Goal: Task Accomplishment & Management: Manage account settings

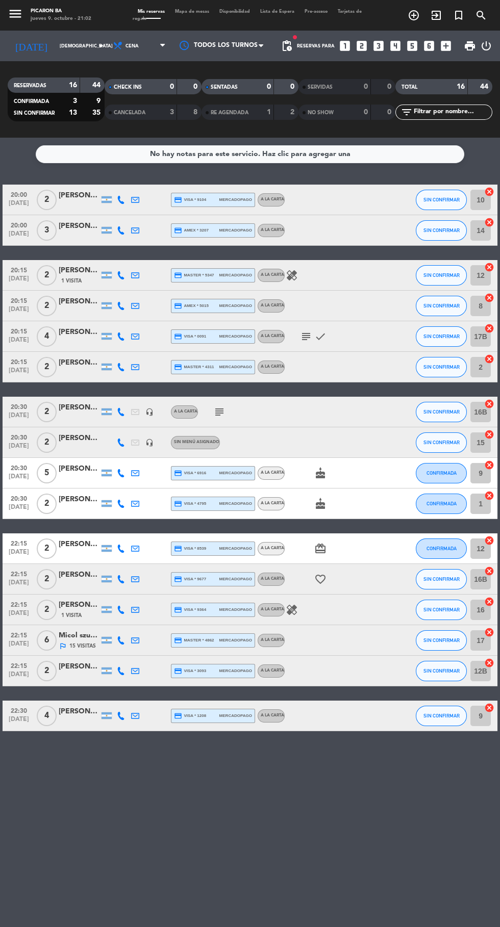
scroll to position [24, 0]
click at [86, 232] on div at bounding box center [79, 236] width 41 height 8
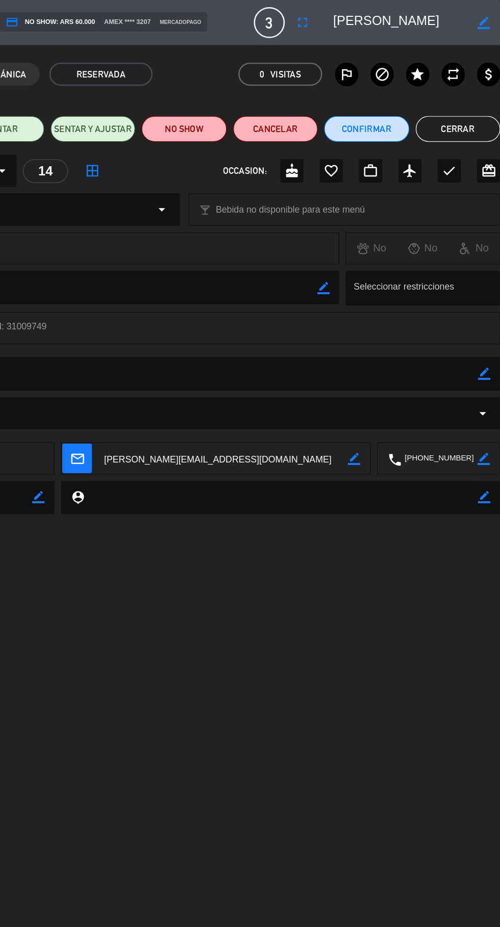
scroll to position [0, 0]
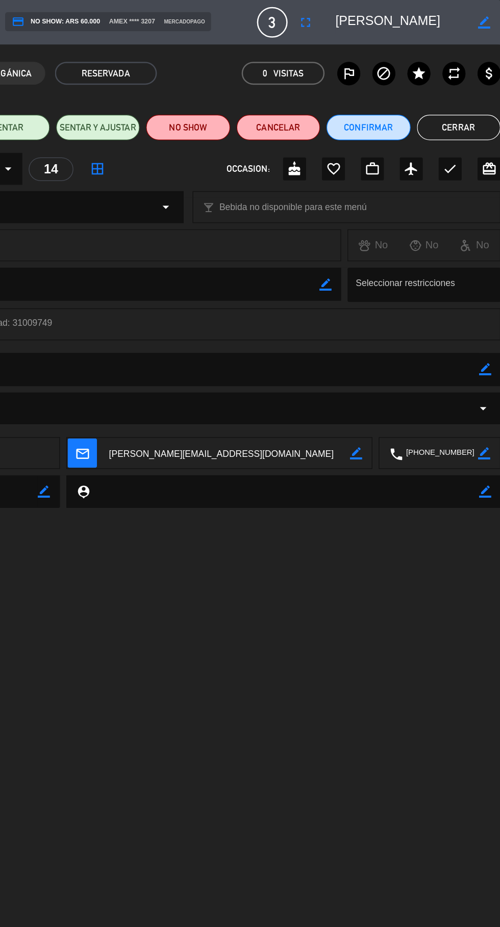
click at [349, 23] on icon "fullscreen" at bounding box center [344, 18] width 12 height 12
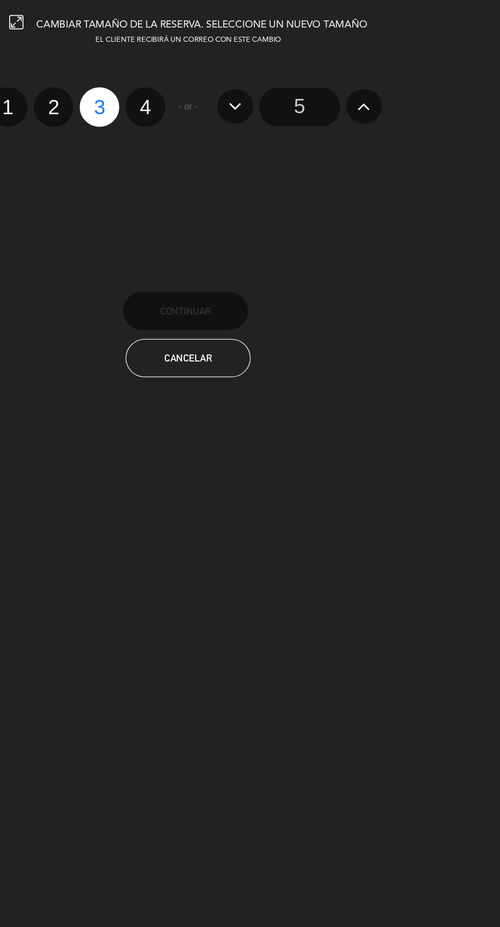
click at [143, 96] on label "2" at bounding box center [142, 86] width 32 height 32
click at [143, 80] on input "2" at bounding box center [141, 76] width 7 height 7
radio input "true"
radio input "false"
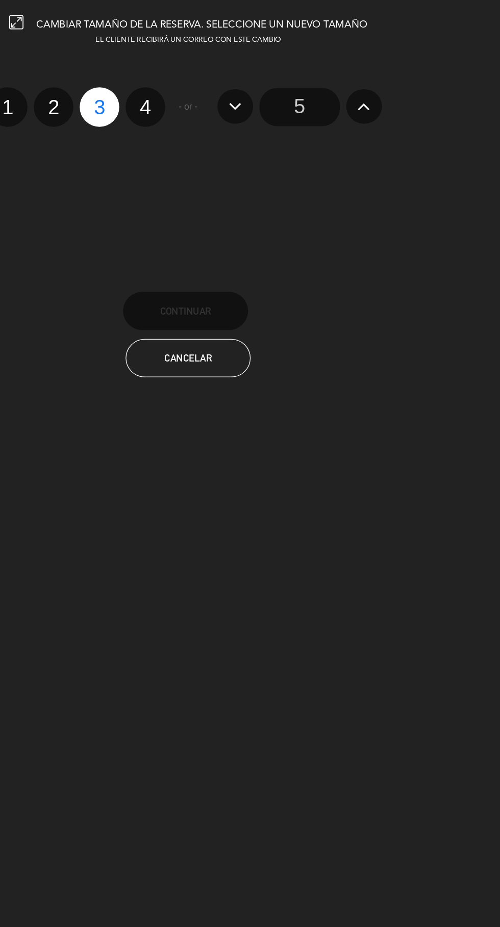
radio input "false"
radio input "true"
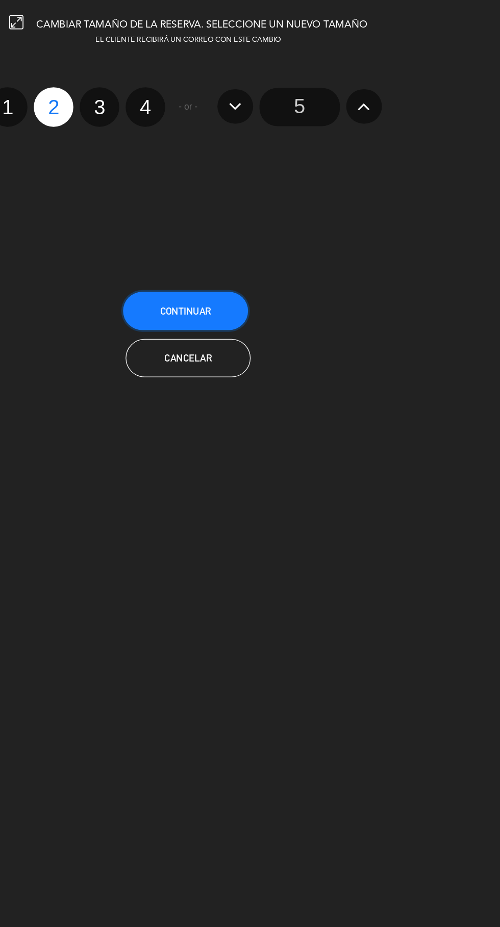
click at [266, 243] on button "Continuar" at bounding box center [248, 249] width 100 height 31
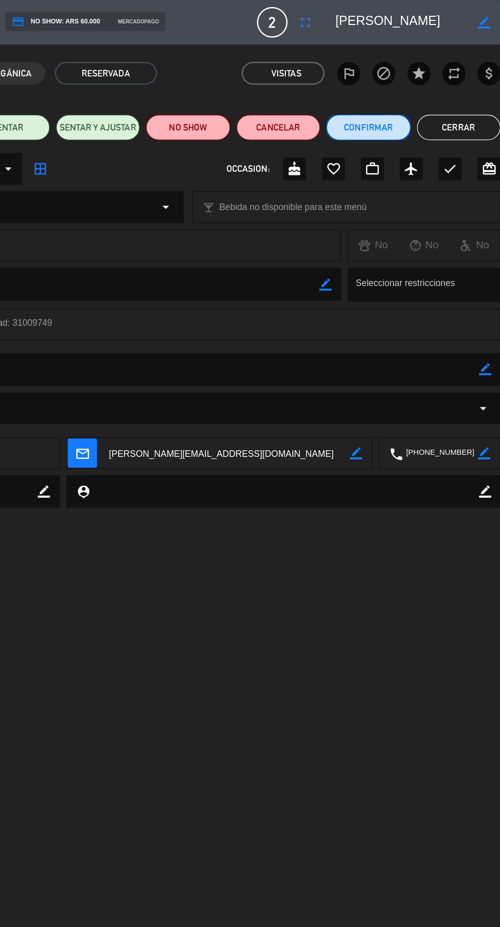
click at [399, 103] on button "Confirmar" at bounding box center [394, 102] width 67 height 20
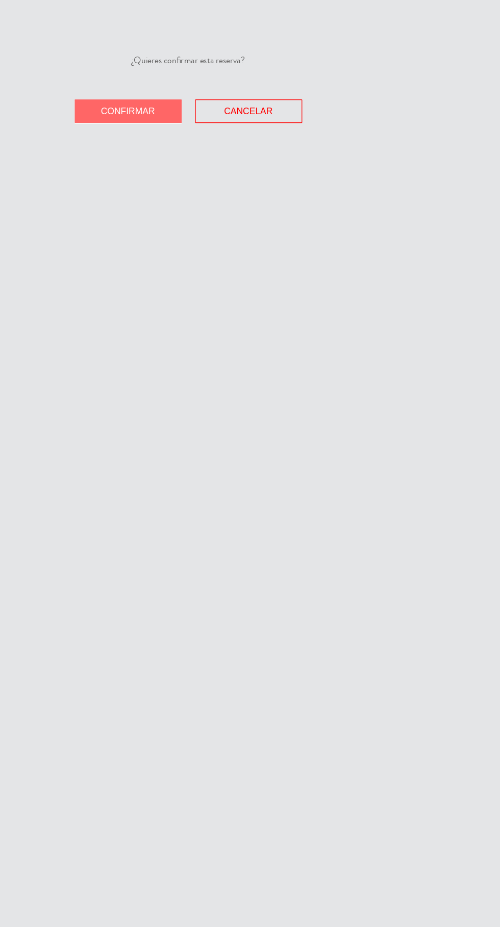
click at [219, 91] on span "Confirmar" at bounding box center [201, 89] width 43 height 8
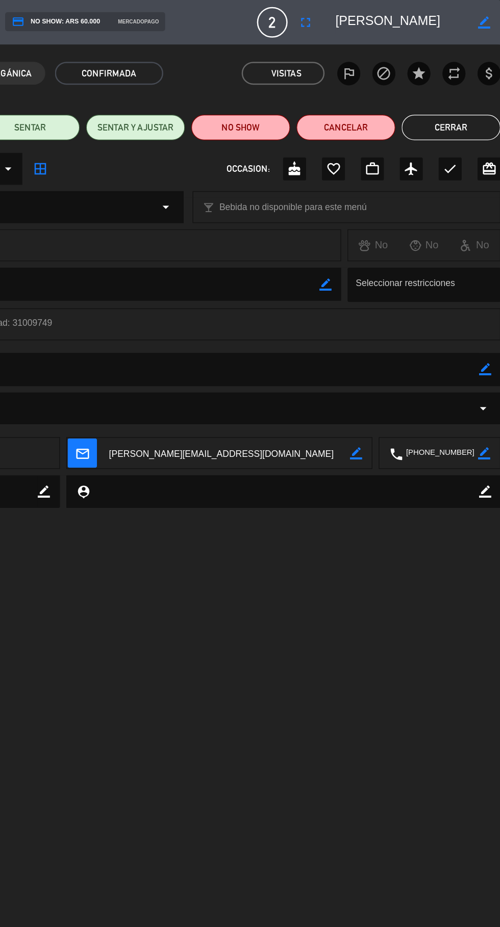
click at [468, 105] on button "Cerrar" at bounding box center [460, 102] width 79 height 20
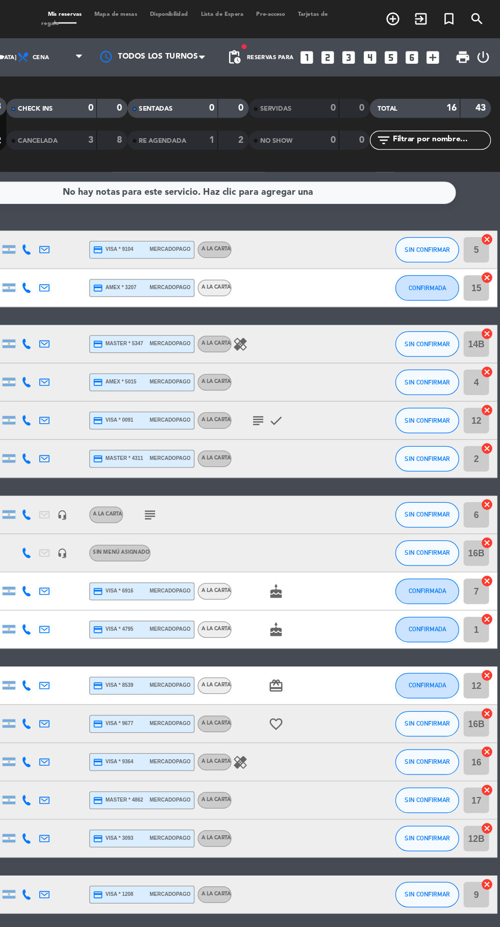
click at [438, 17] on icon "exit_to_app" at bounding box center [436, 15] width 12 height 12
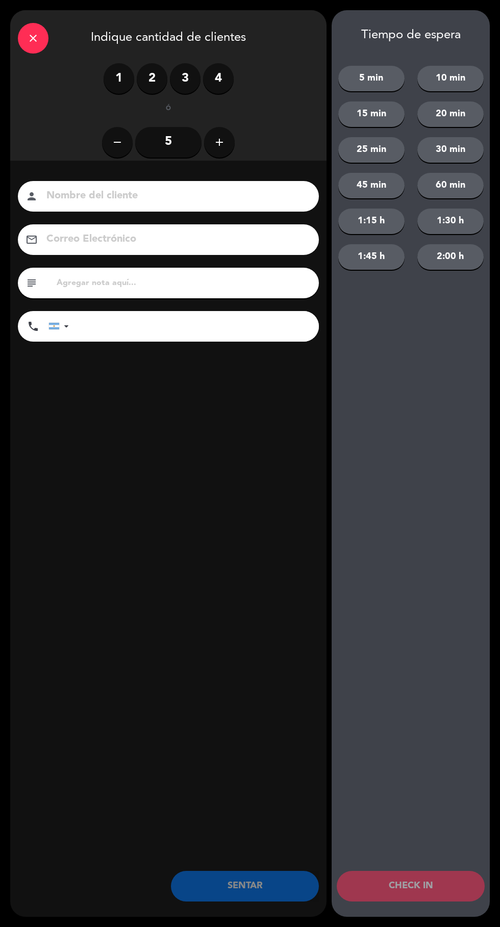
click at [41, 47] on div "close" at bounding box center [33, 38] width 31 height 31
